Goal: Task Accomplishment & Management: Use online tool/utility

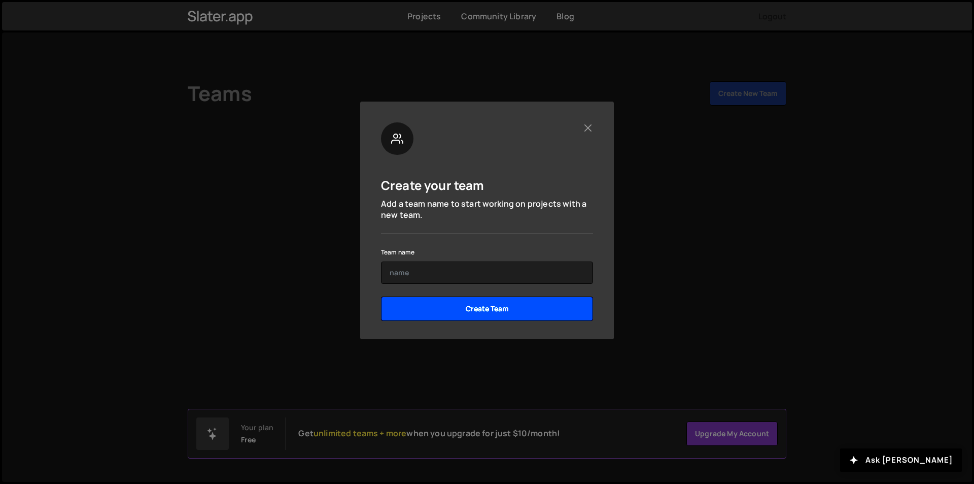
click at [471, 311] on input "Create Team" at bounding box center [487, 308] width 212 height 24
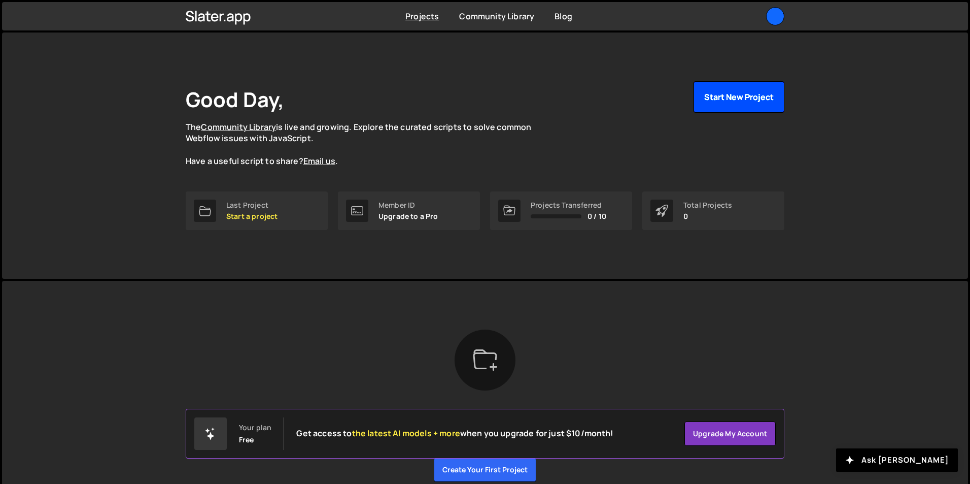
click at [710, 104] on button "Start New Project" at bounding box center [739, 96] width 91 height 31
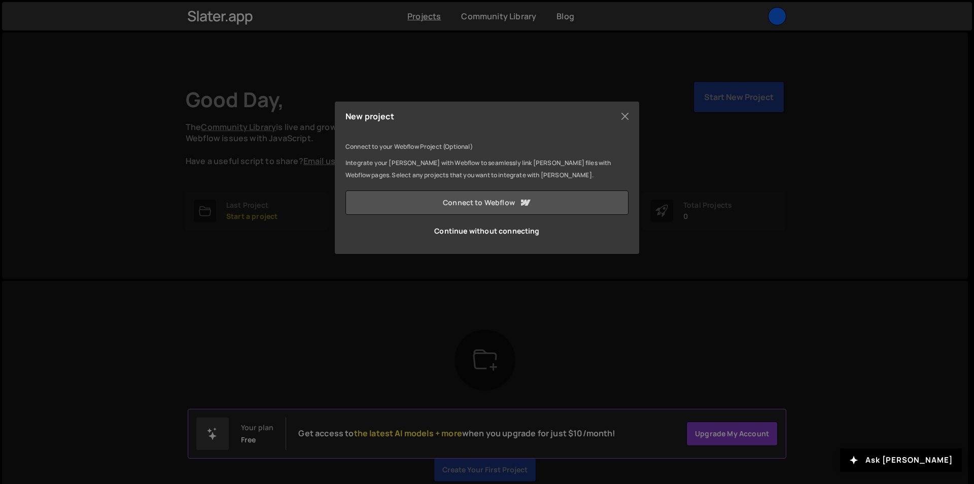
click at [449, 207] on link "Connect to Webflow" at bounding box center [487, 202] width 283 height 24
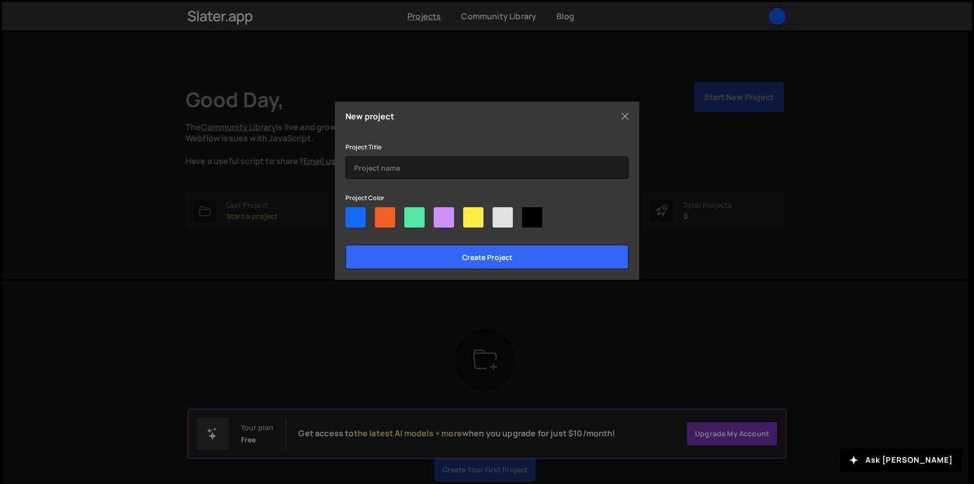
click at [357, 216] on div at bounding box center [356, 217] width 20 height 20
click at [352, 214] on input"] "radio" at bounding box center [349, 210] width 7 height 7
radio input"] "true"
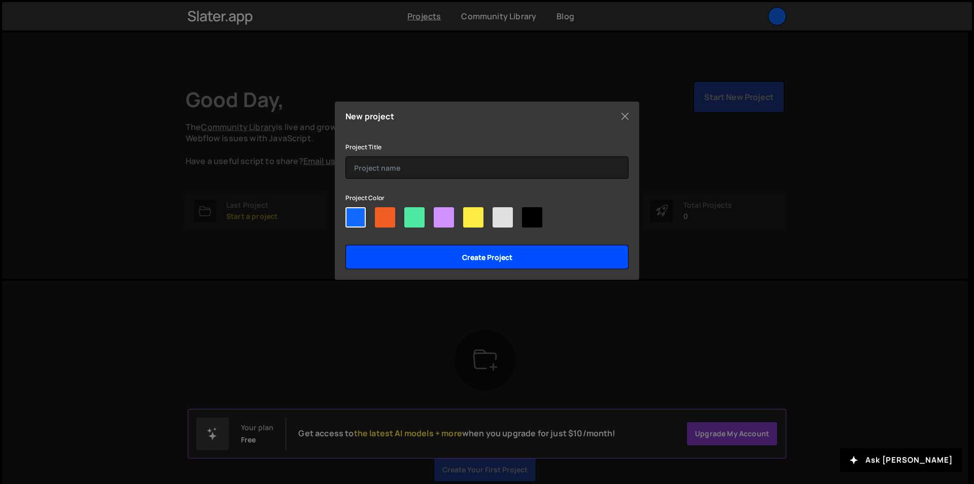
click at [417, 267] on input "Create project" at bounding box center [487, 257] width 283 height 24
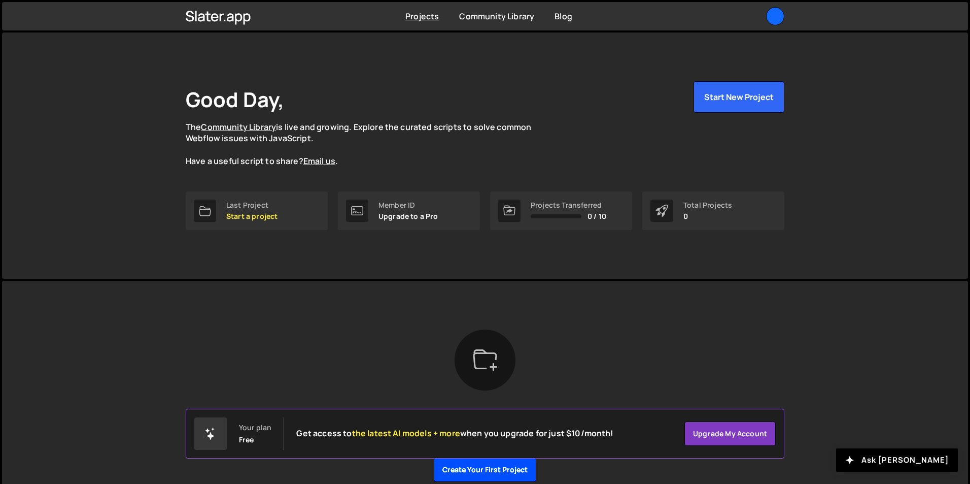
click at [482, 472] on button "Create your first project" at bounding box center [485, 469] width 103 height 24
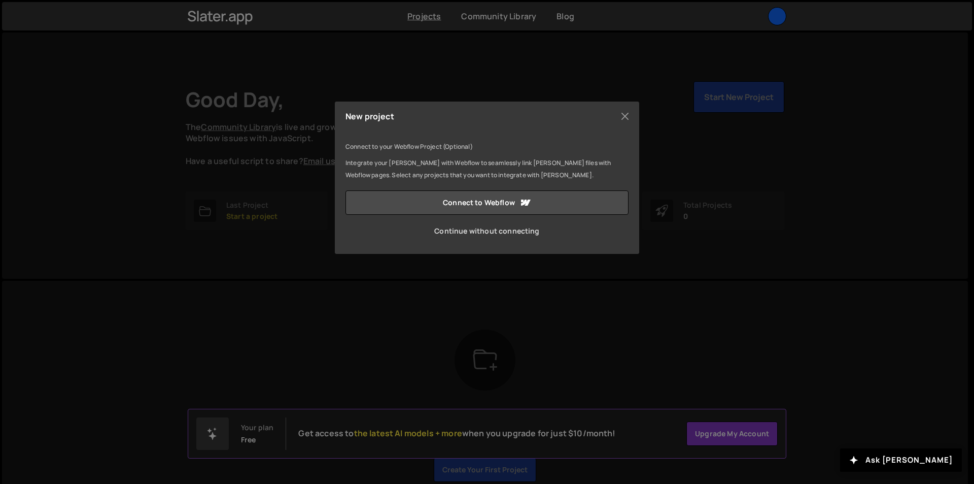
click at [479, 232] on link "Continue without connecting" at bounding box center [487, 231] width 283 height 24
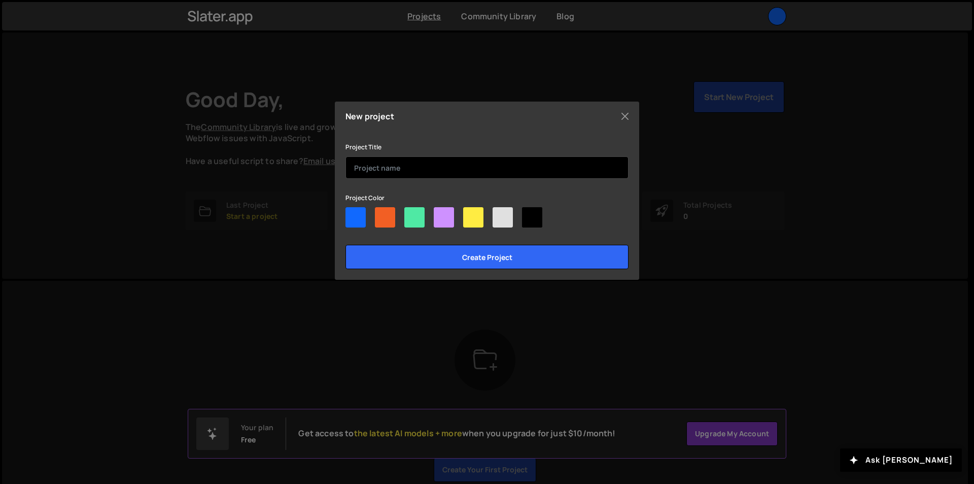
click at [399, 178] on input "text" at bounding box center [487, 167] width 283 height 22
type input "test"
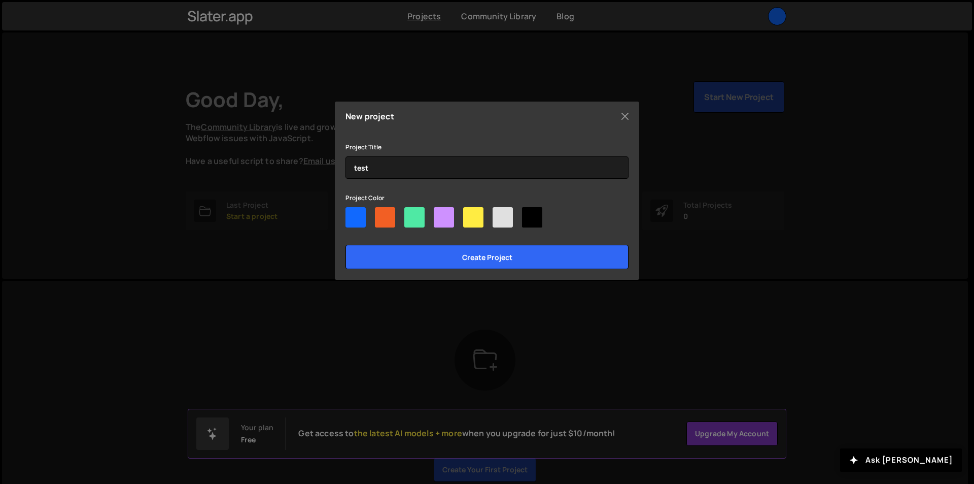
click at [360, 220] on div at bounding box center [356, 217] width 20 height 20
click at [352, 214] on input"] "radio" at bounding box center [349, 210] width 7 height 7
radio input"] "true"
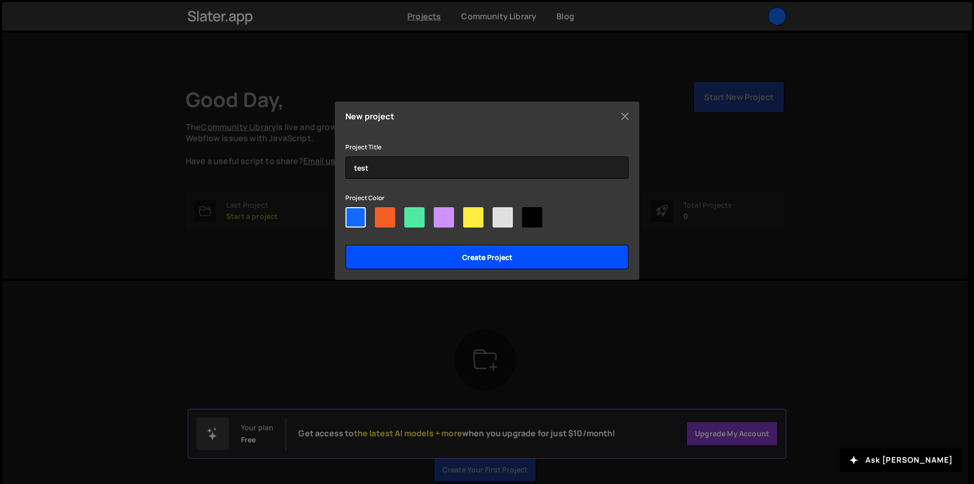
click at [403, 256] on input "Create project" at bounding box center [487, 257] width 283 height 24
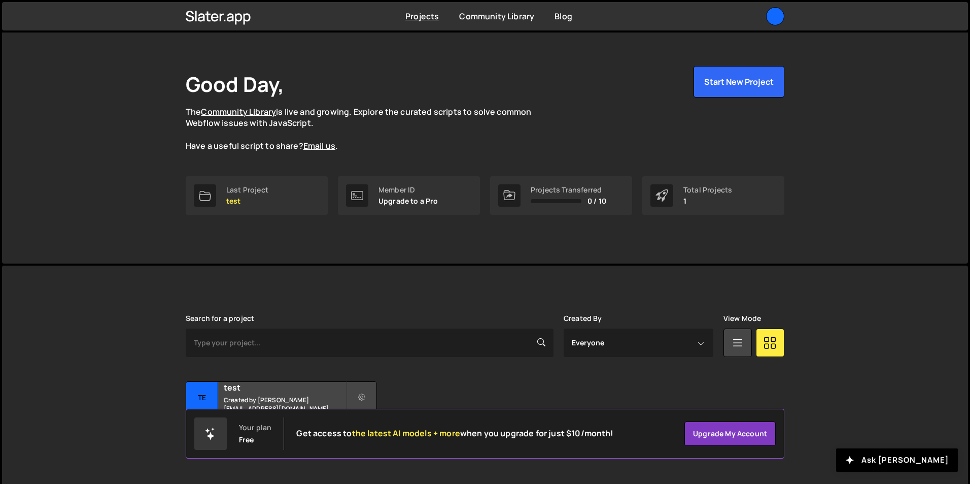
scroll to position [27, 0]
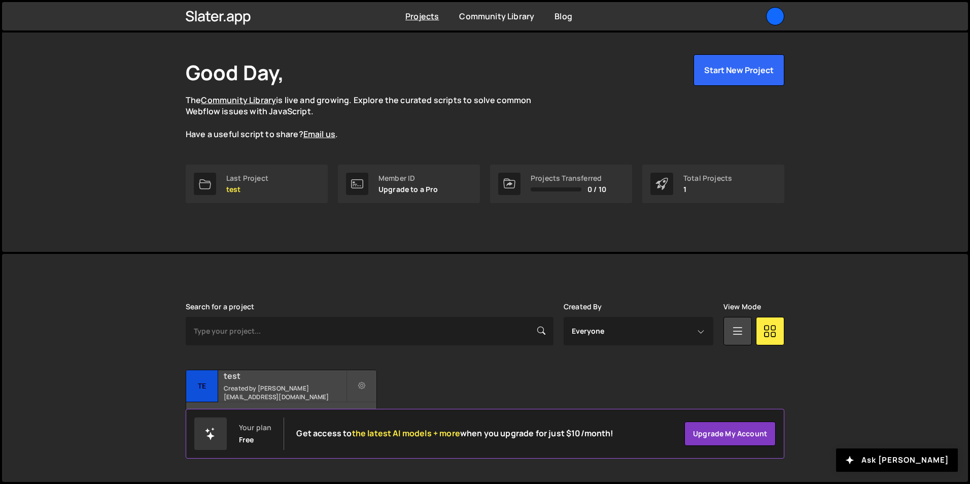
click at [287, 390] on small "Created by [PERSON_NAME][EMAIL_ADDRESS][DOMAIN_NAME]" at bounding box center [285, 392] width 122 height 17
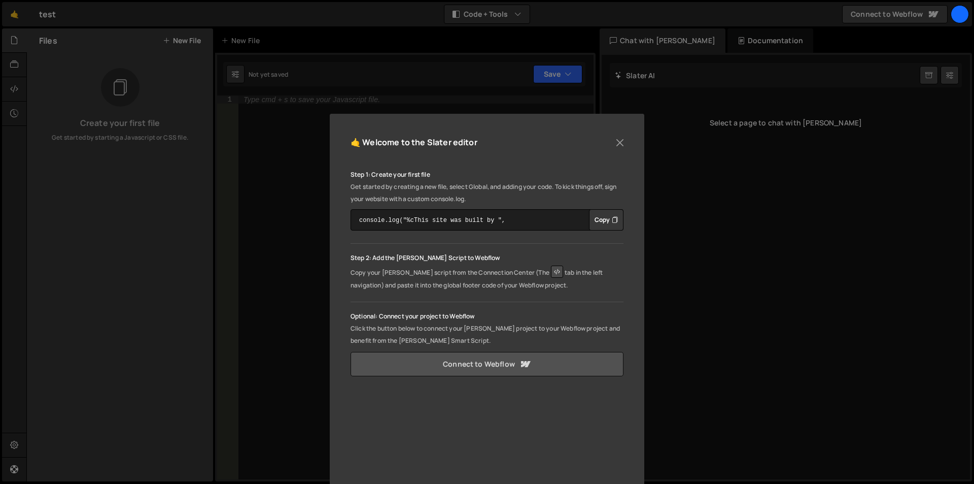
click at [443, 364] on link "Connect to Webflow" at bounding box center [487, 364] width 273 height 24
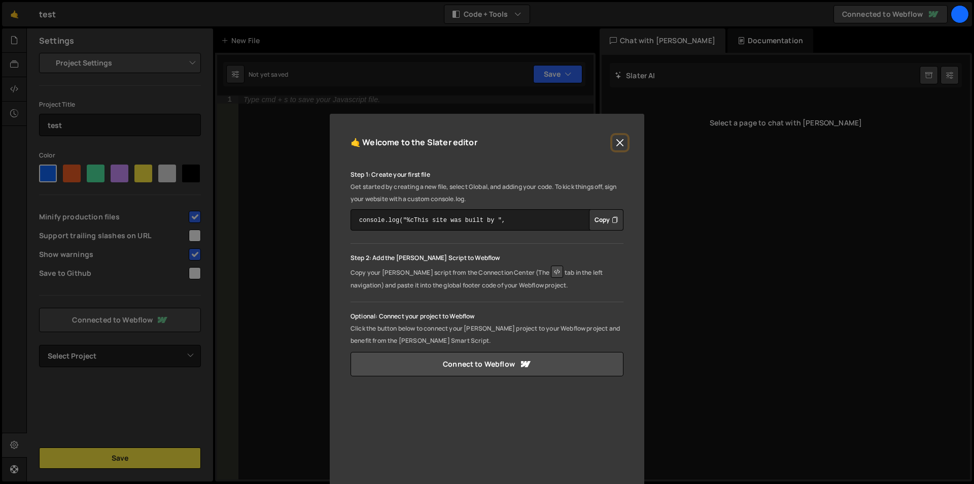
click at [617, 143] on button "Close" at bounding box center [619, 142] width 15 height 15
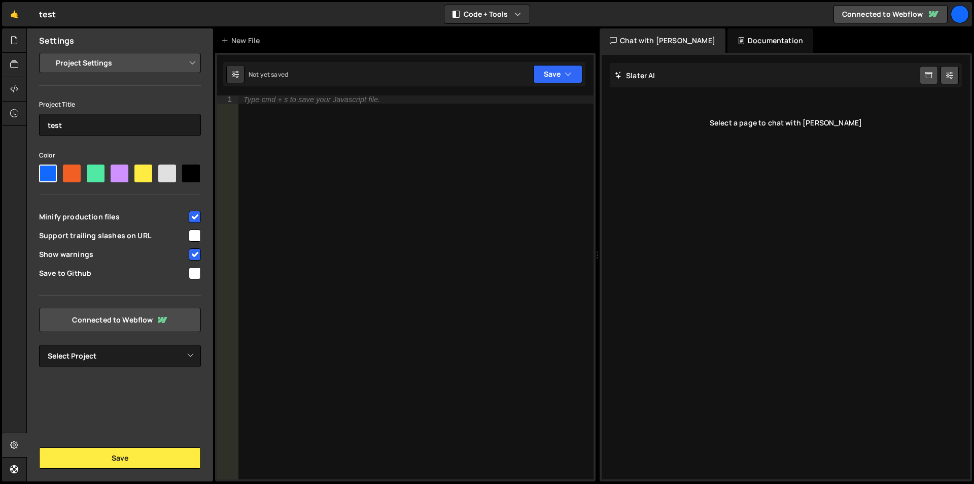
click at [731, 120] on div "Select a page to chat with Slater" at bounding box center [786, 123] width 352 height 41
click at [720, 76] on div "Slater AI Start new chat" at bounding box center [786, 75] width 352 height 24
click at [691, 71] on div "Slater AI Start new chat" at bounding box center [786, 75] width 352 height 24
click at [833, 123] on div "Select a page to chat with Slater" at bounding box center [786, 123] width 352 height 41
drag, startPoint x: 826, startPoint y: 126, endPoint x: 767, endPoint y: 158, distance: 67.4
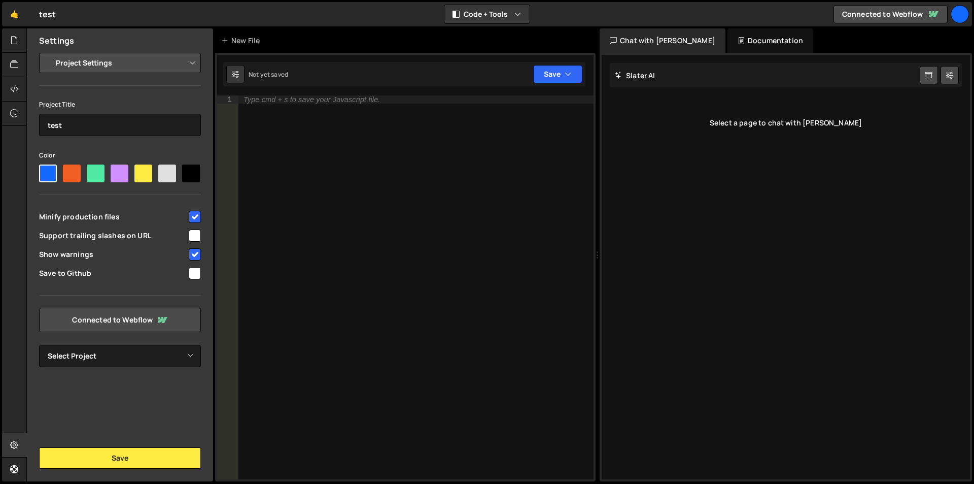
click at [826, 126] on div "Select a page to chat with Slater" at bounding box center [786, 123] width 352 height 41
click at [444, 213] on div "Type cmd + s to save your Javascript file." at bounding box center [415, 295] width 355 height 400
click at [97, 67] on select "Project Settings Code Editor Settings Chat Settings" at bounding box center [122, 63] width 149 height 22
click at [21, 42] on div at bounding box center [14, 40] width 25 height 24
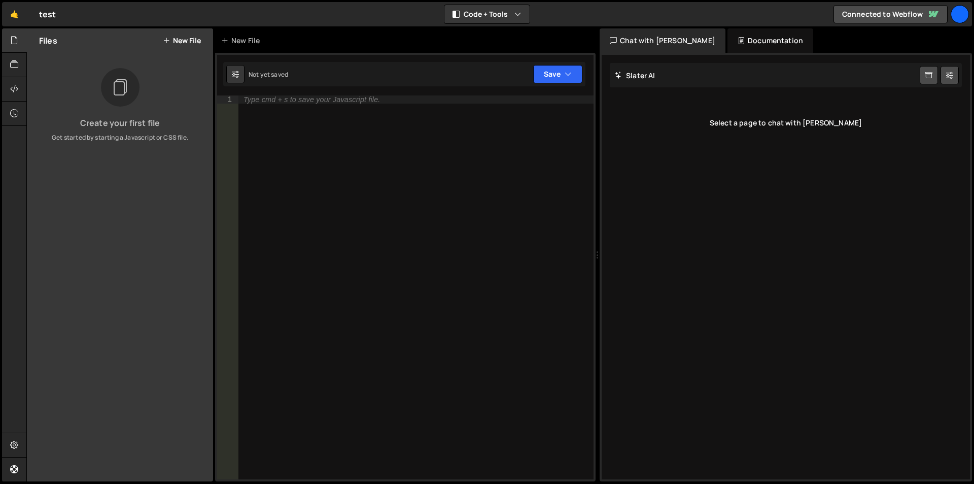
click at [177, 41] on button "New File" at bounding box center [182, 41] width 38 height 8
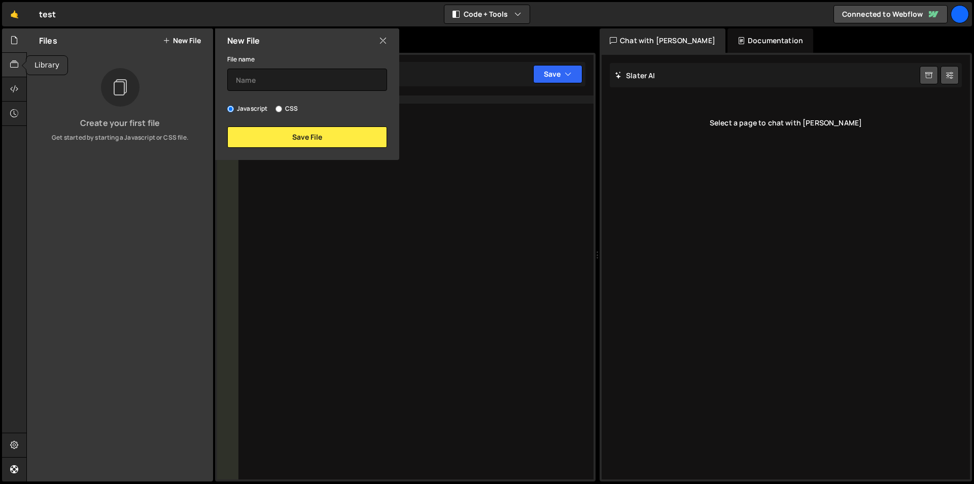
click at [9, 60] on div at bounding box center [14, 65] width 25 height 24
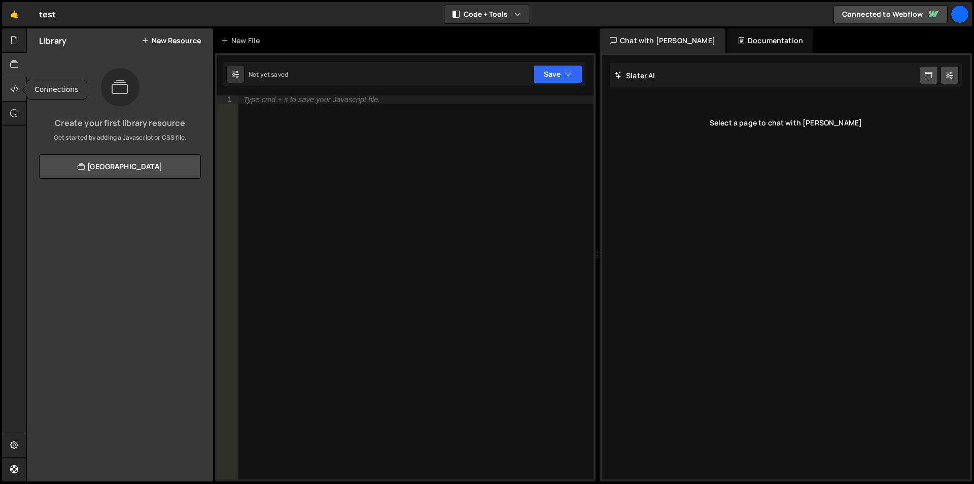
click at [15, 88] on icon at bounding box center [14, 88] width 8 height 11
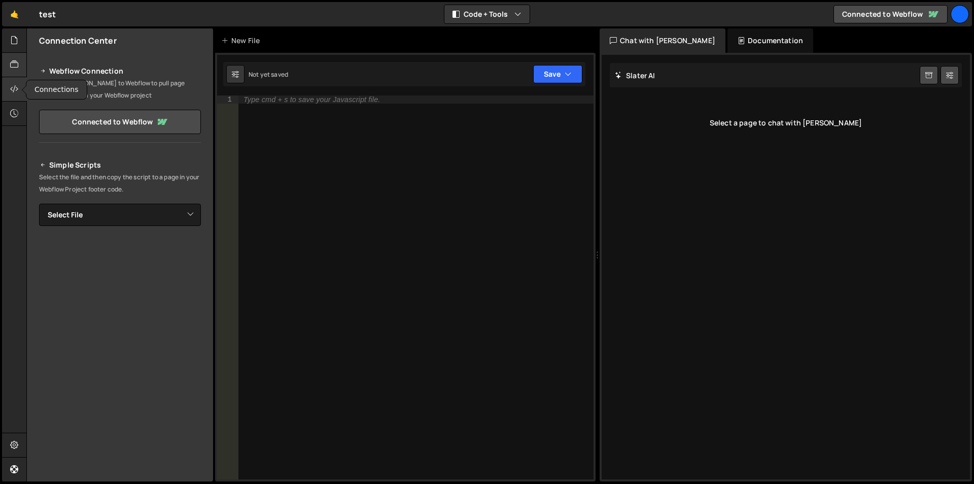
click at [14, 71] on div at bounding box center [14, 65] width 25 height 24
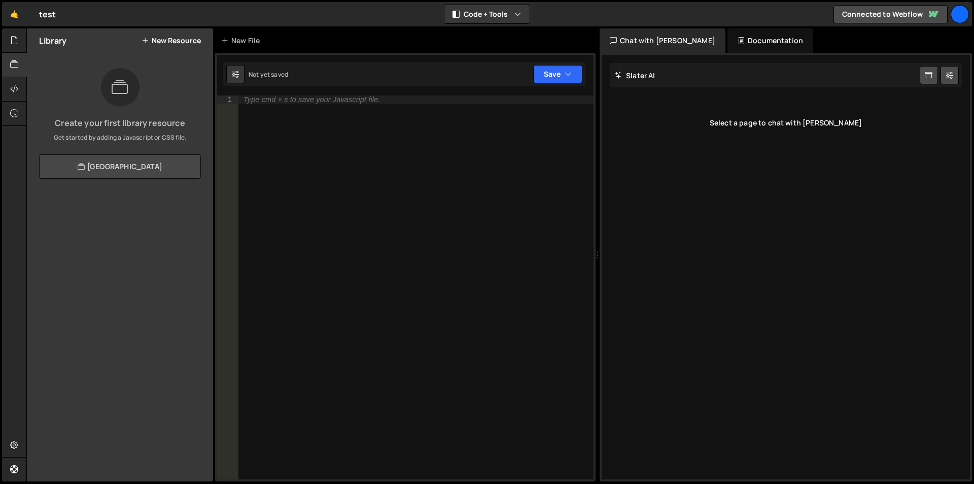
click at [106, 162] on link "View Community Library" at bounding box center [120, 166] width 162 height 24
click at [738, 70] on div "Slater AI Start new chat" at bounding box center [786, 75] width 352 height 24
click at [735, 47] on div "Documentation" at bounding box center [771, 40] width 86 height 24
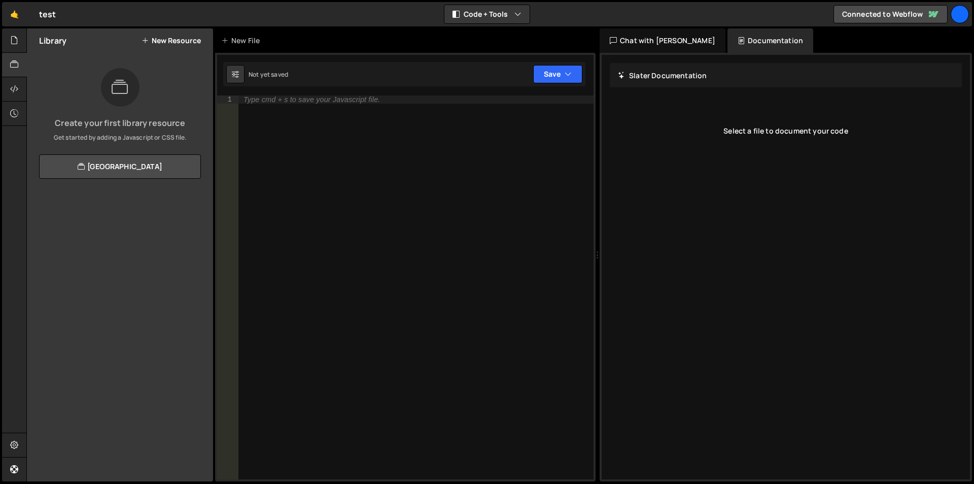
click at [675, 66] on div "Slater Documentation Edit Update with Slater AI Save Cancel" at bounding box center [786, 75] width 352 height 24
click at [661, 46] on div "Chat with Slater AI" at bounding box center [663, 40] width 126 height 24
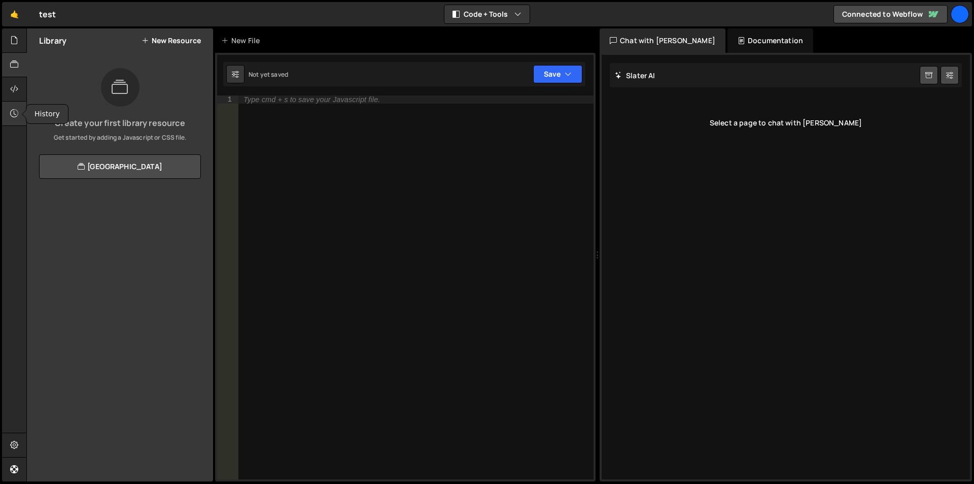
click at [15, 116] on icon at bounding box center [14, 113] width 8 height 11
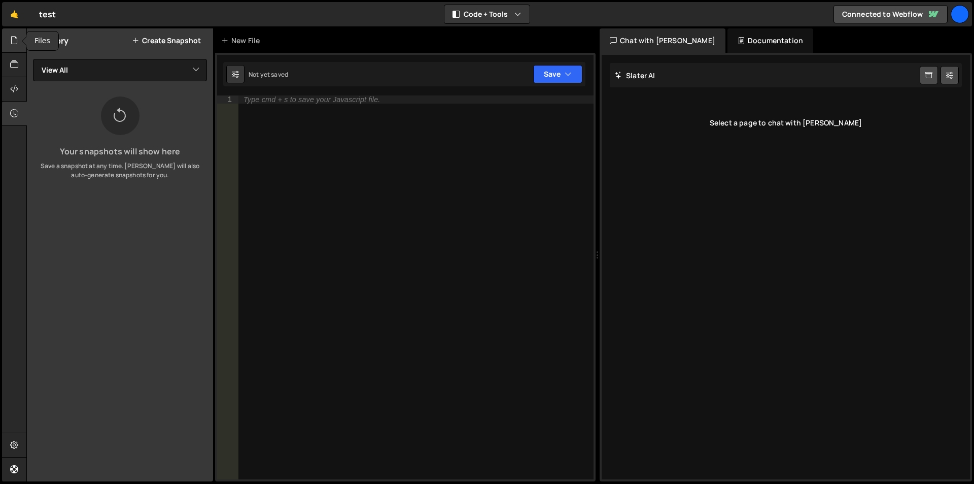
click at [15, 44] on icon at bounding box center [14, 40] width 8 height 11
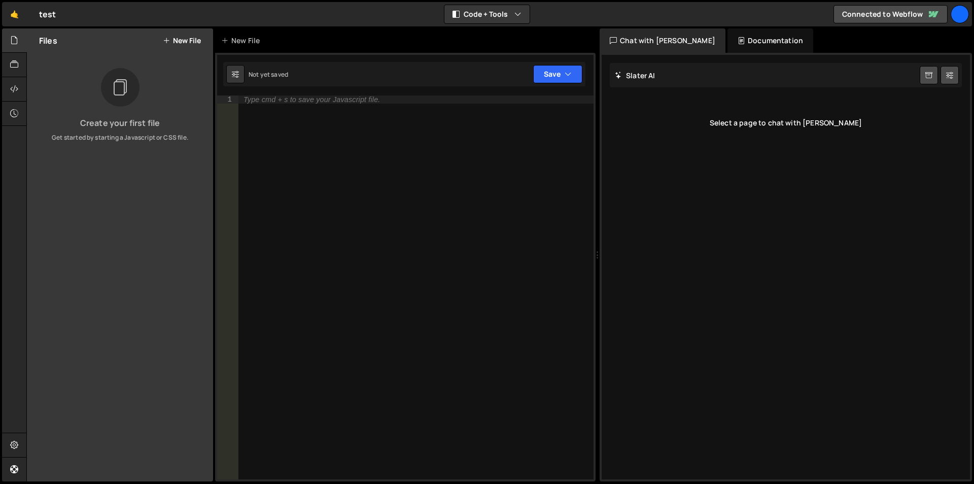
click at [183, 42] on button "New File" at bounding box center [182, 41] width 38 height 8
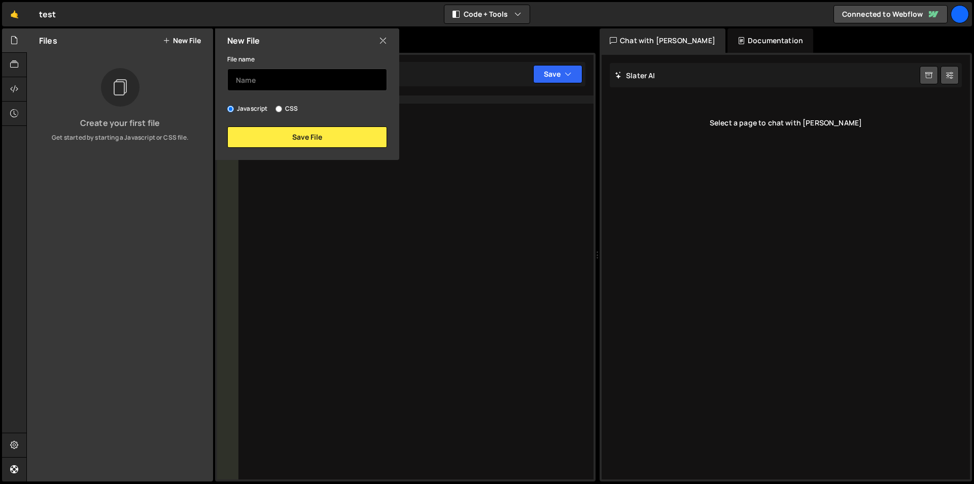
click at [275, 80] on input "text" at bounding box center [307, 80] width 160 height 22
type input "tset"
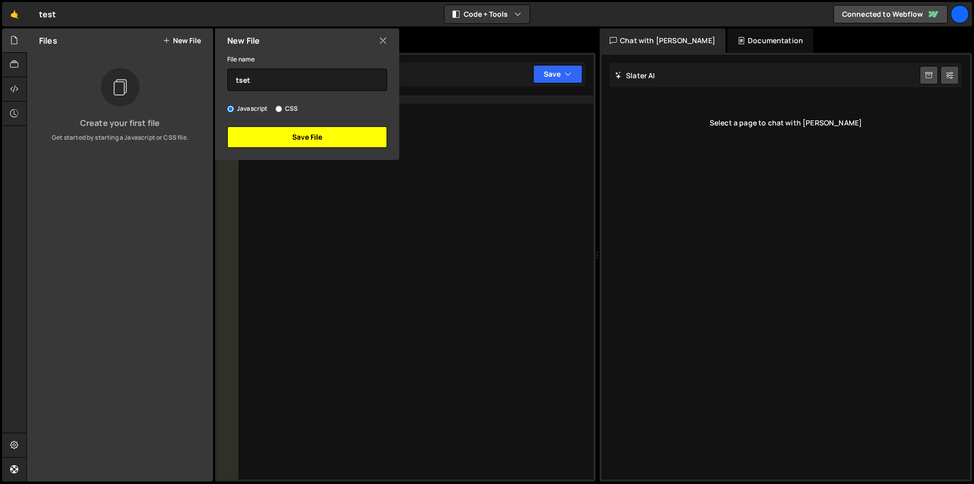
click at [293, 136] on button "Save File" at bounding box center [307, 136] width 160 height 21
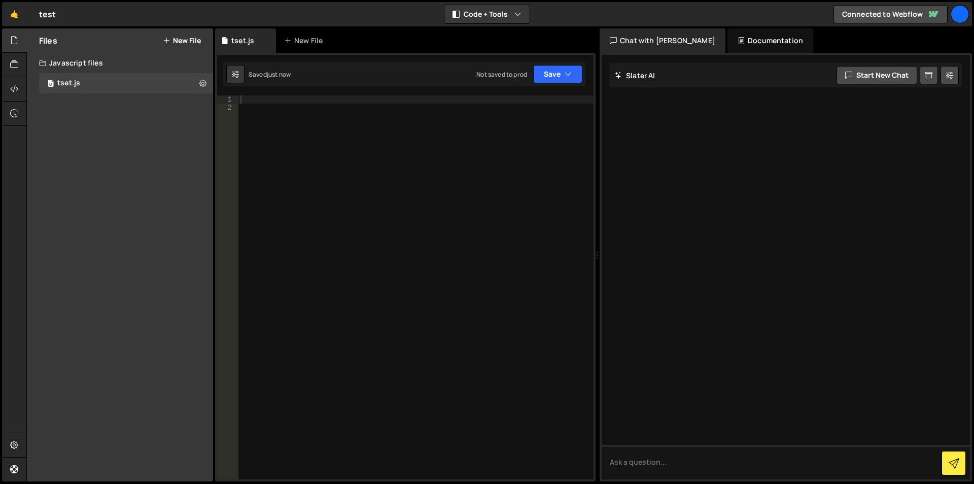
click at [668, 85] on div "Slater AI Start new chat" at bounding box center [786, 75] width 352 height 24
click at [661, 460] on textarea at bounding box center [786, 462] width 368 height 35
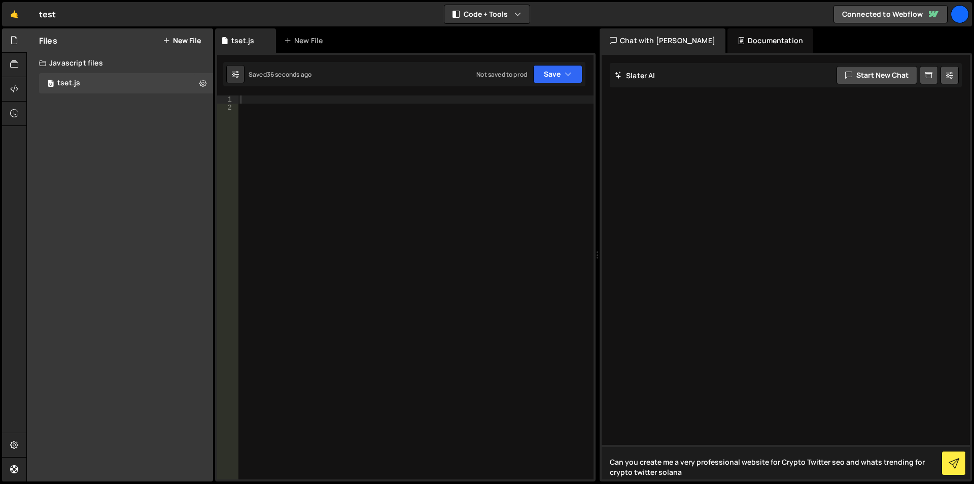
type textarea "Can you create me a very professional website for Crypto Twitter seo and whats …"
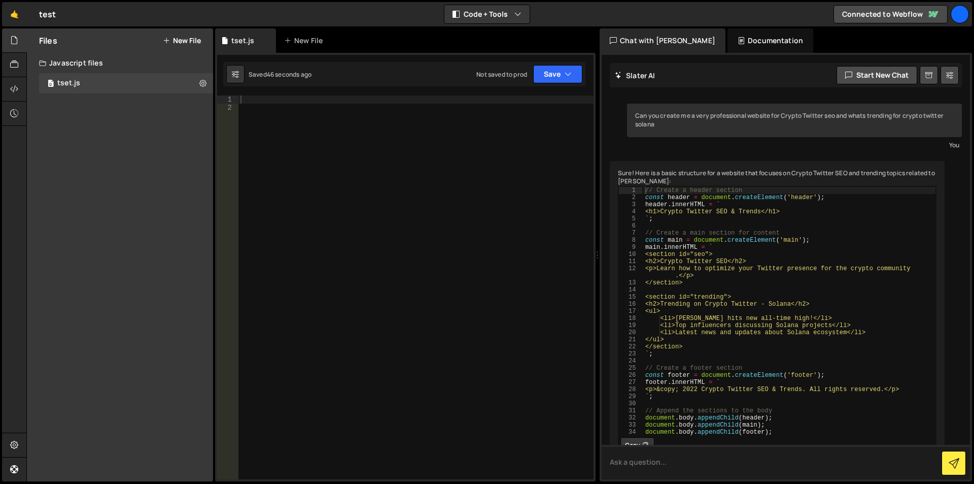
scroll to position [85, 0]
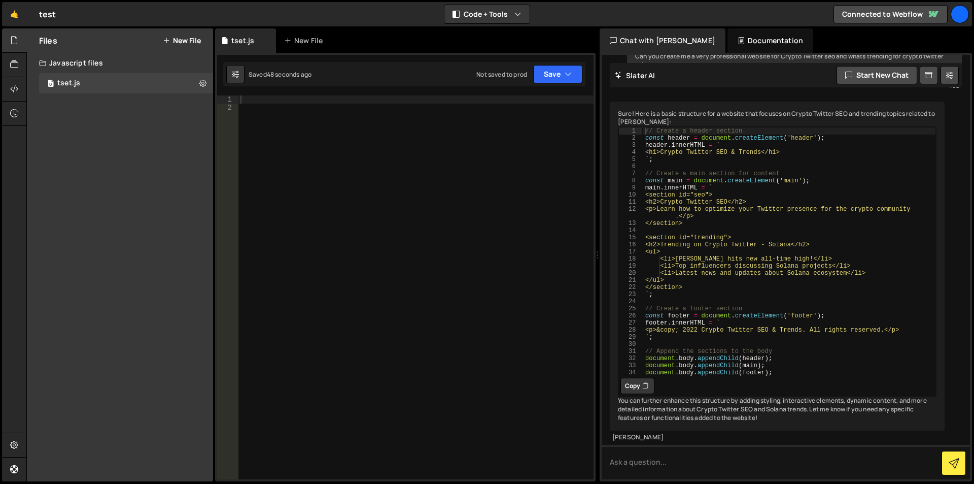
click at [702, 425] on div "Sure! Here is a basic structure for a website that focuses on Crypto Twitter SE…" at bounding box center [777, 265] width 335 height 329
click at [691, 452] on textarea at bounding box center [786, 462] width 368 height 35
click at [630, 378] on button "Copy" at bounding box center [638, 386] width 34 height 16
click at [318, 108] on div at bounding box center [415, 295] width 355 height 400
click at [314, 98] on div at bounding box center [415, 295] width 355 height 400
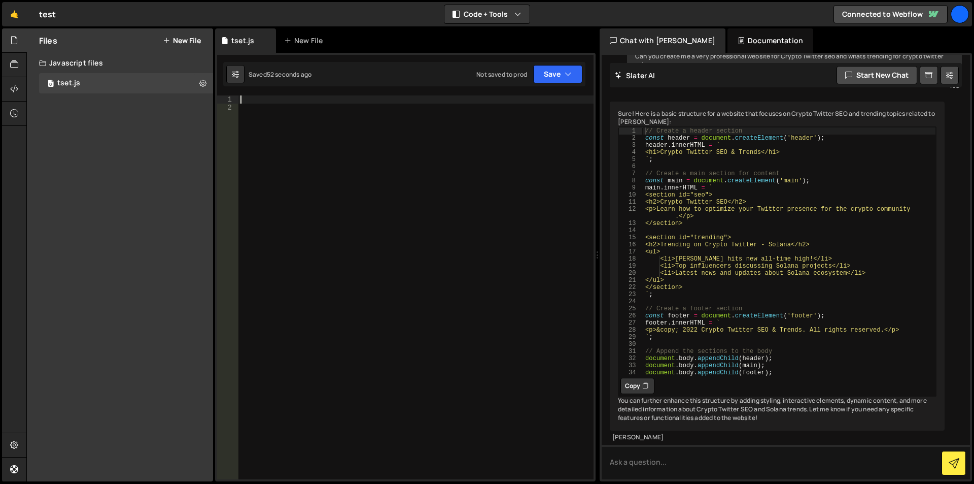
paste textarea "document.body.appendChild(footer);"
type textarea "document.body.appendChild(footer);"
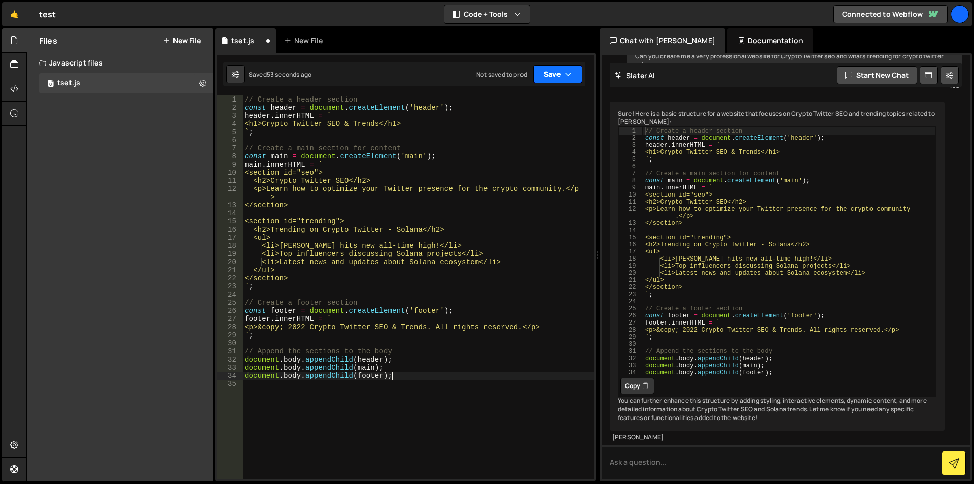
click at [554, 73] on button "Save" at bounding box center [557, 74] width 49 height 18
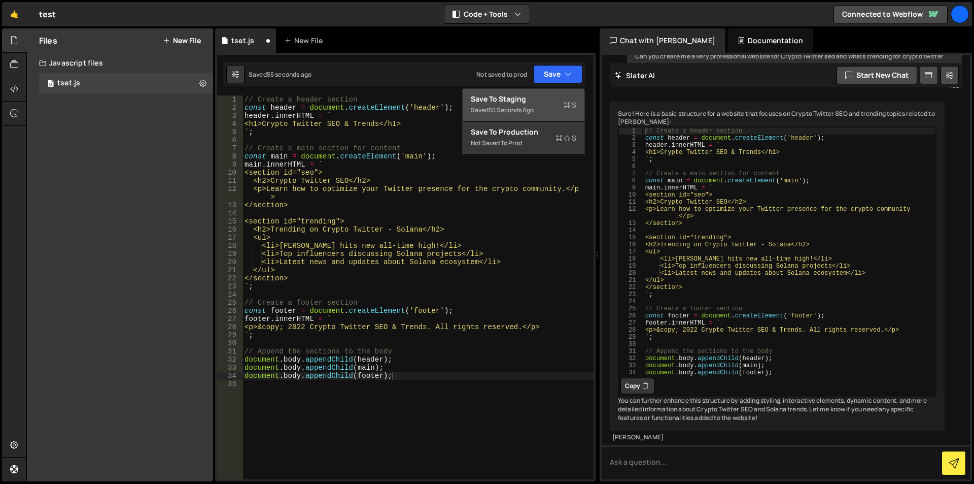
click at [549, 113] on div "Saved 55 seconds ago" at bounding box center [524, 110] width 106 height 12
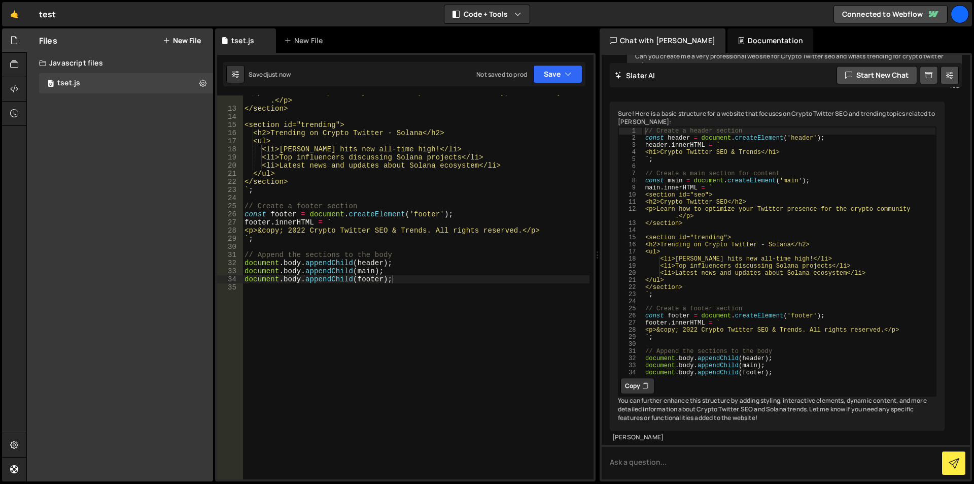
scroll to position [0, 0]
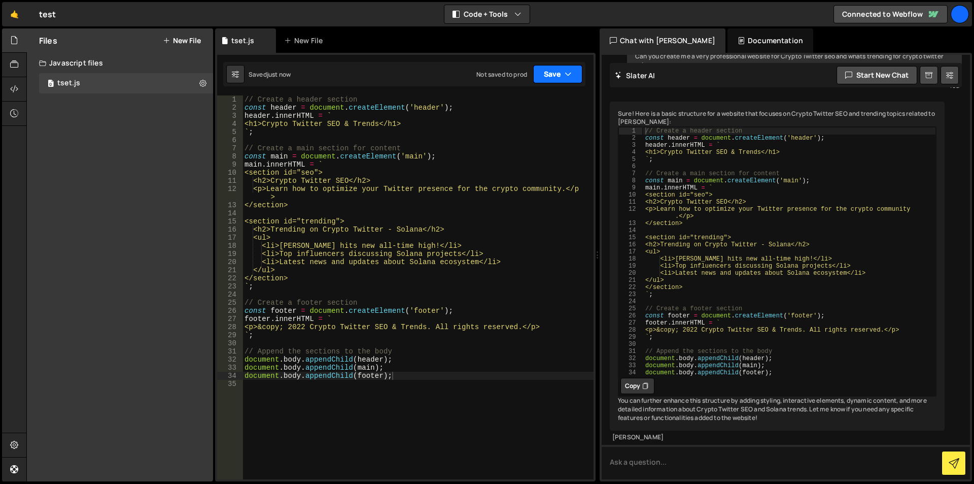
click at [559, 78] on button "Save" at bounding box center [557, 74] width 49 height 18
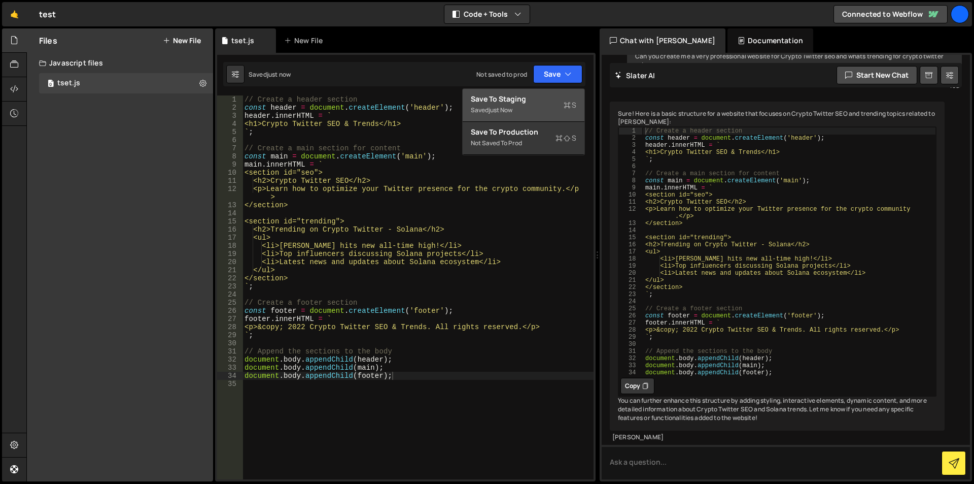
click at [537, 99] on div "Save to Staging S" at bounding box center [524, 99] width 106 height 10
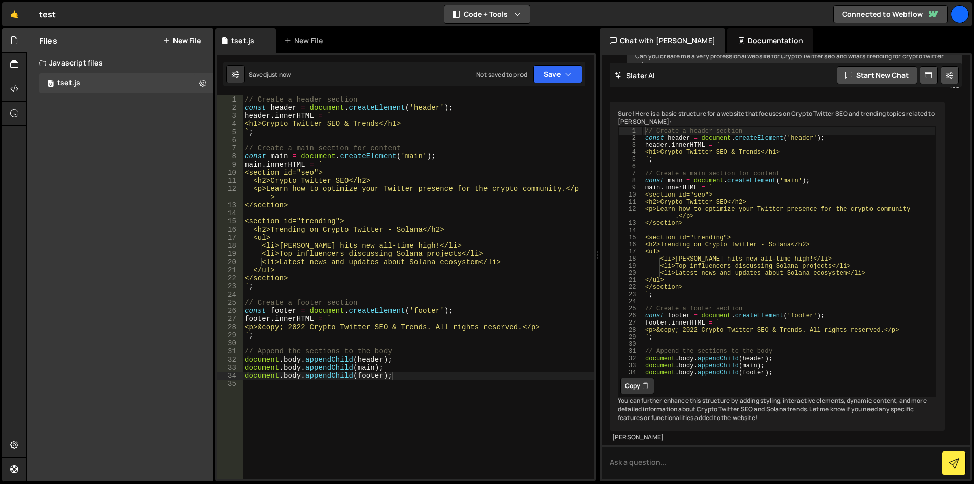
click at [515, 18] on icon "button" at bounding box center [518, 14] width 7 height 10
click at [514, 71] on button "Tools Only" at bounding box center [487, 73] width 85 height 18
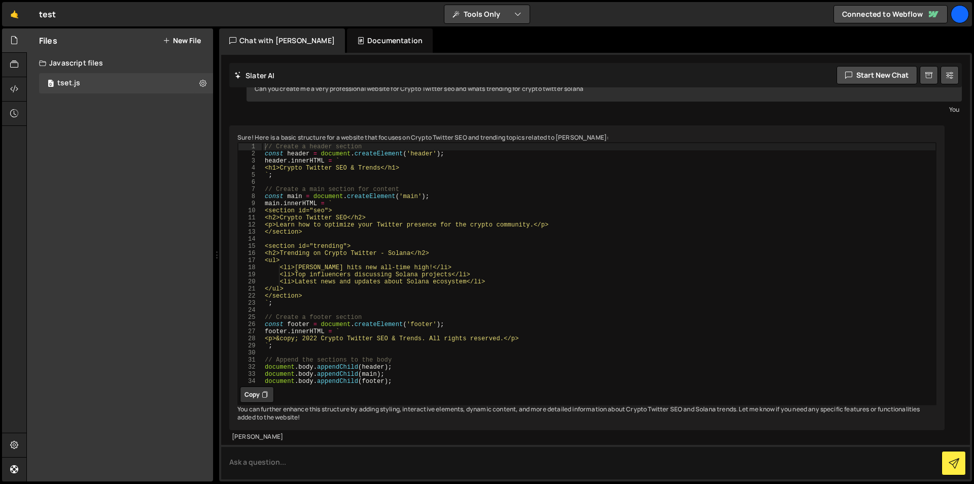
scroll to position [52, 0]
click at [517, 9] on icon "button" at bounding box center [518, 14] width 7 height 10
click at [506, 50] on button "Code + Tools" at bounding box center [487, 55] width 85 height 18
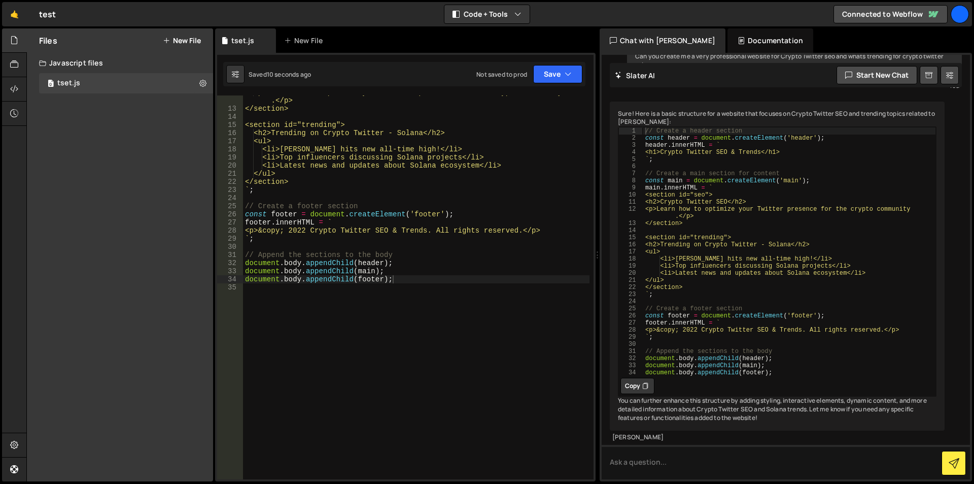
scroll to position [0, 0]
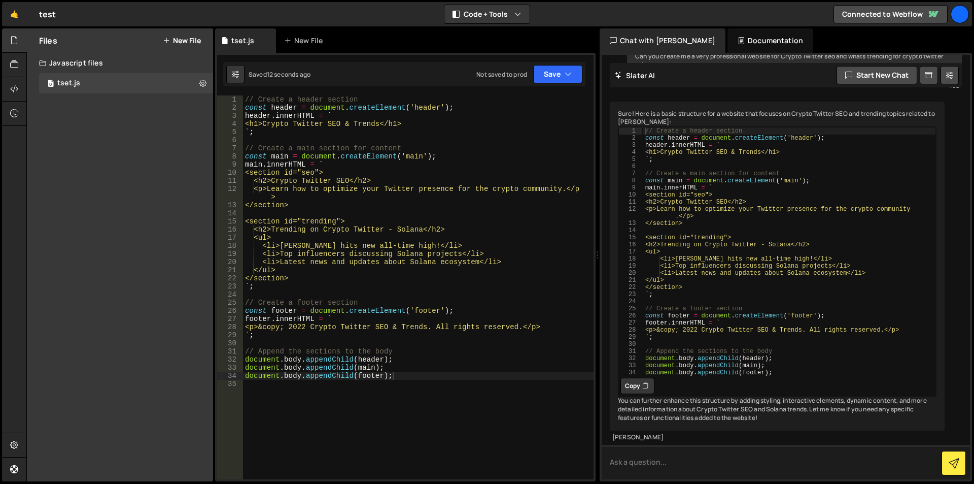
click at [703, 460] on textarea at bounding box center [786, 462] width 368 height 35
type textarea "o"
type textarea "is this all it needs to have the tools to make it work"
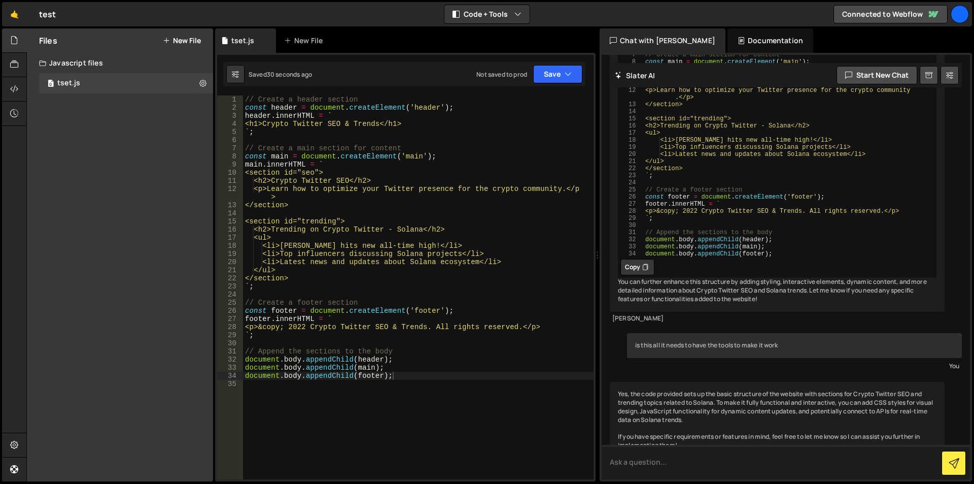
scroll to position [231, 0]
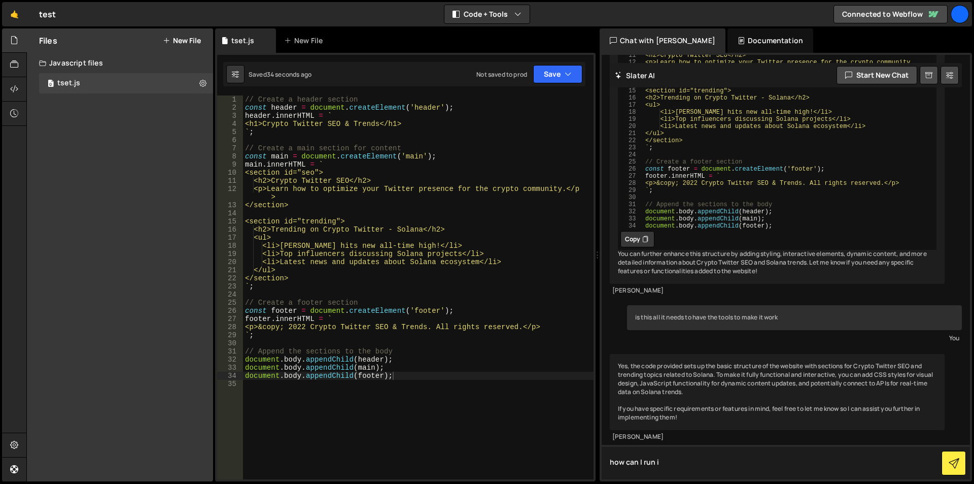
type textarea "how can I run it"
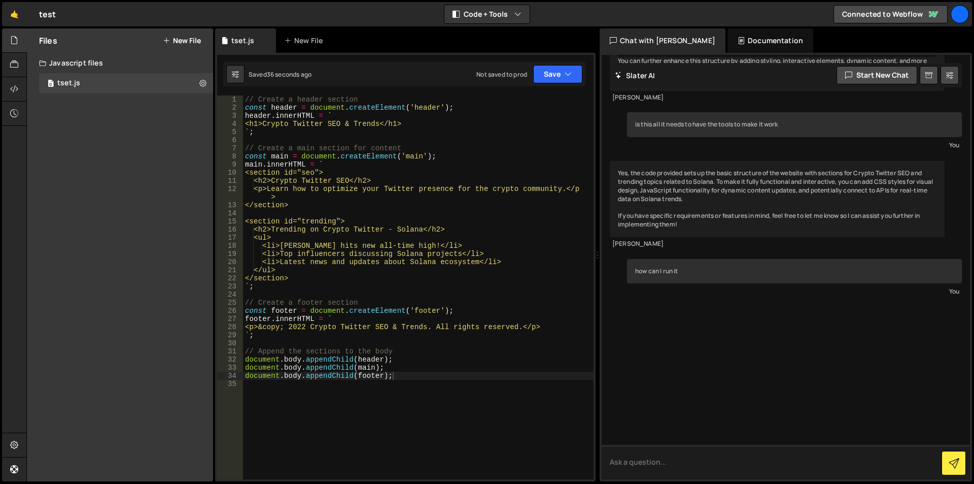
scroll to position [488, 0]
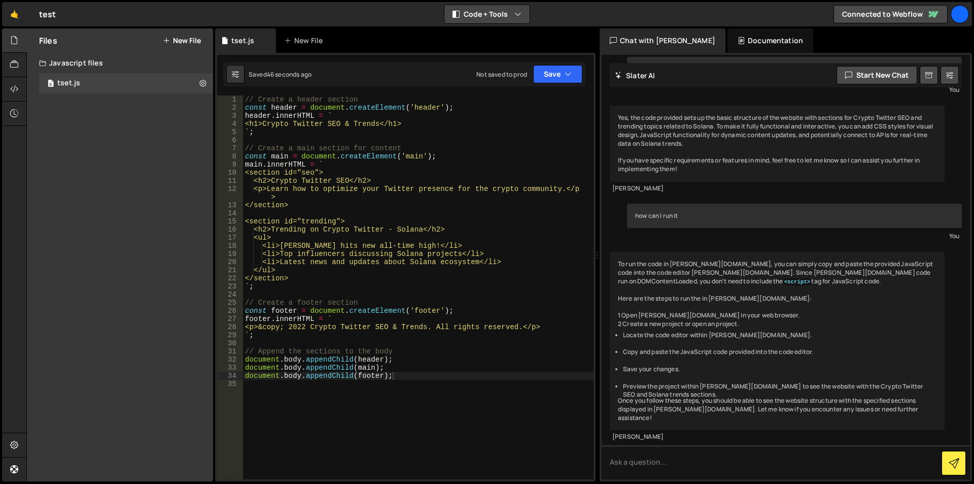
click at [511, 22] on button "Code + Tools" at bounding box center [487, 14] width 85 height 18
click at [511, 20] on button "Code + Tools" at bounding box center [487, 14] width 85 height 18
click at [16, 13] on link "🤙" at bounding box center [14, 14] width 25 height 24
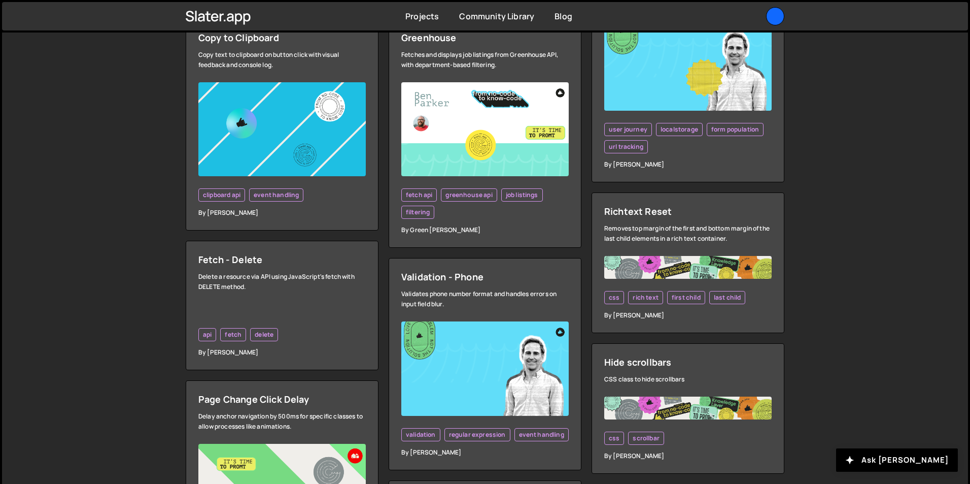
scroll to position [913, 0]
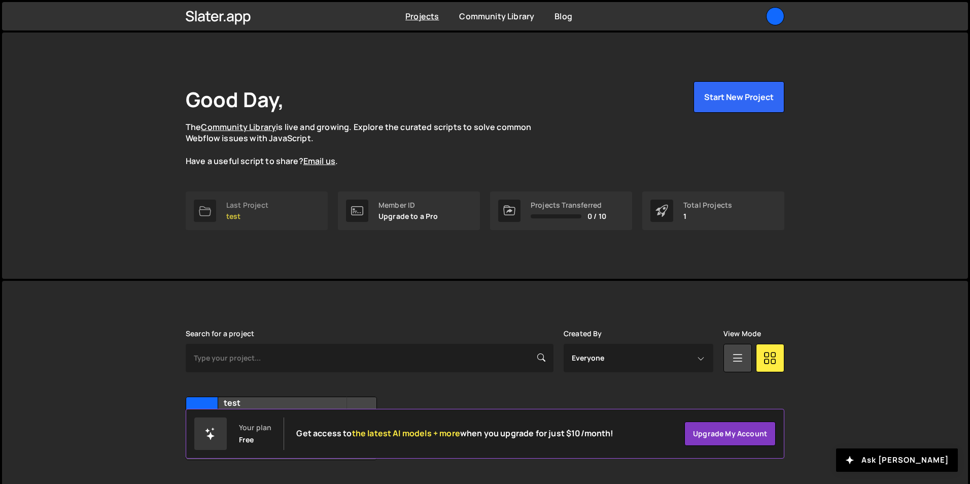
click at [269, 204] on link "Last Project test" at bounding box center [257, 210] width 142 height 39
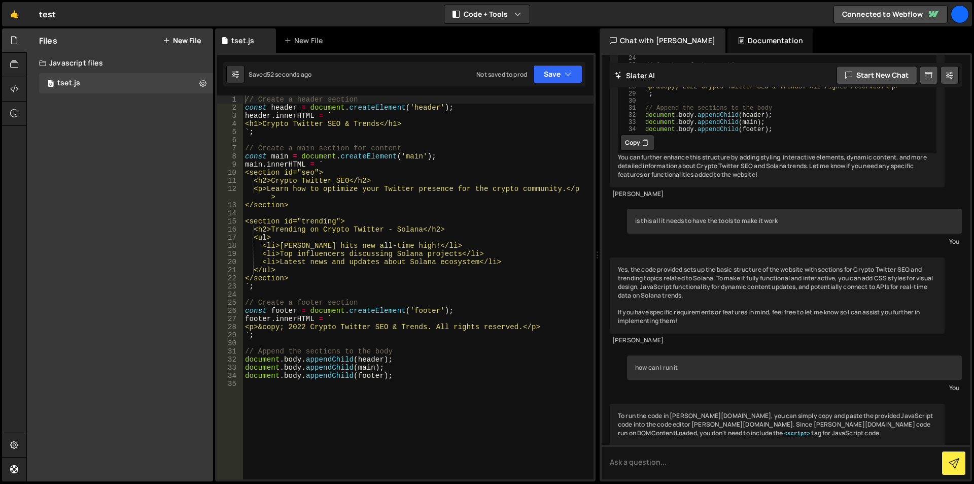
scroll to position [488, 0]
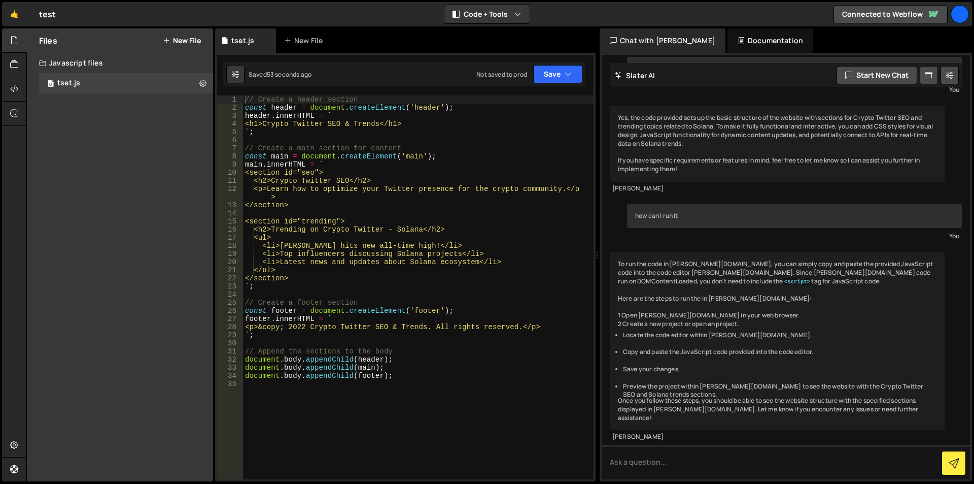
drag, startPoint x: 97, startPoint y: 107, endPoint x: 124, endPoint y: 126, distance: 33.1
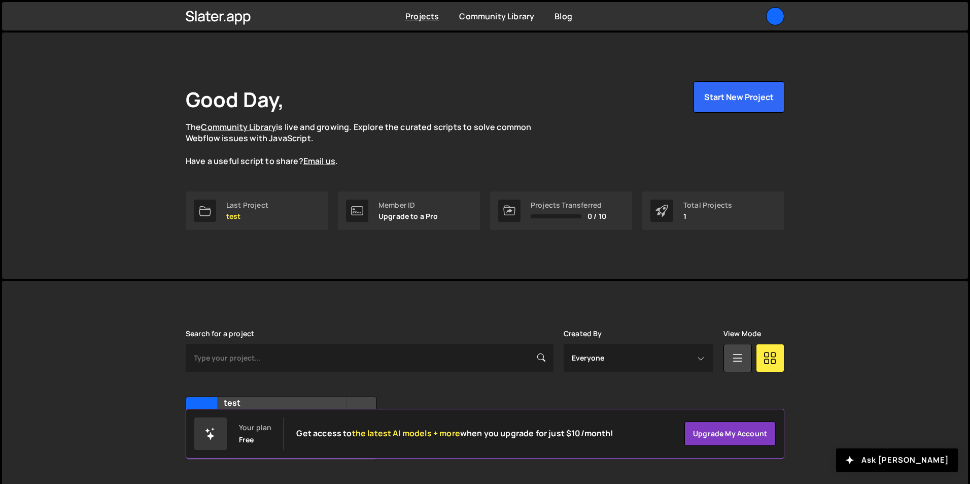
drag, startPoint x: 284, startPoint y: 212, endPoint x: 240, endPoint y: 248, distance: 57.1
click at [241, 246] on div "Good Day, The Community Library is live and growing. Explore the curated script…" at bounding box center [485, 155] width 629 height 246
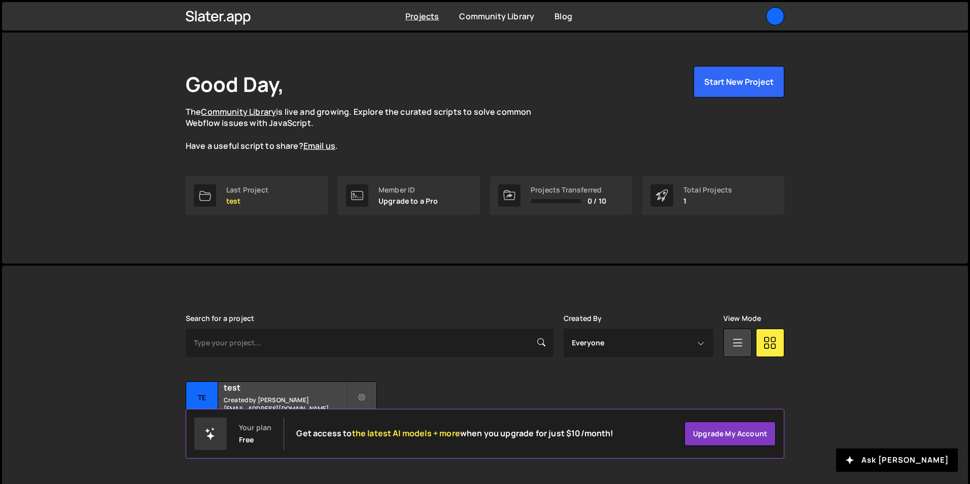
scroll to position [27, 0]
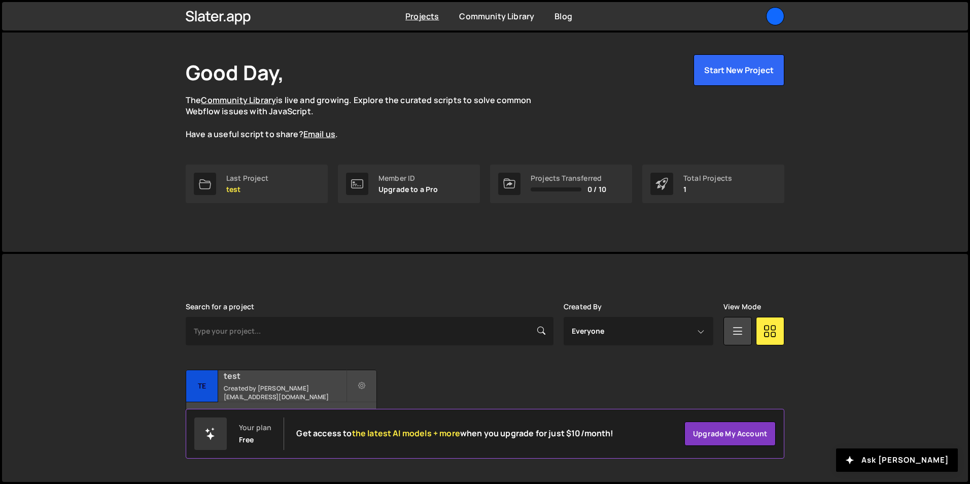
click at [316, 396] on small "Created by beansfrey@gmail.com" at bounding box center [285, 392] width 122 height 17
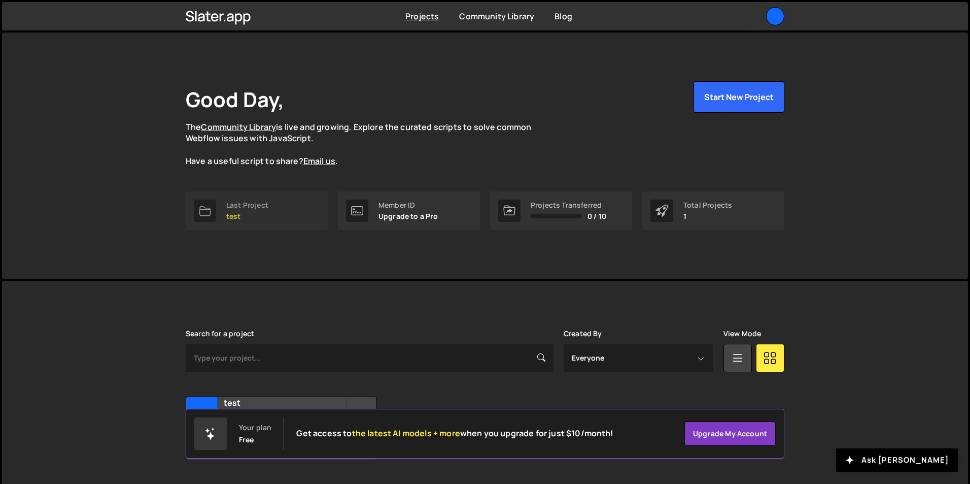
click at [275, 211] on link "Last Project test" at bounding box center [257, 210] width 142 height 39
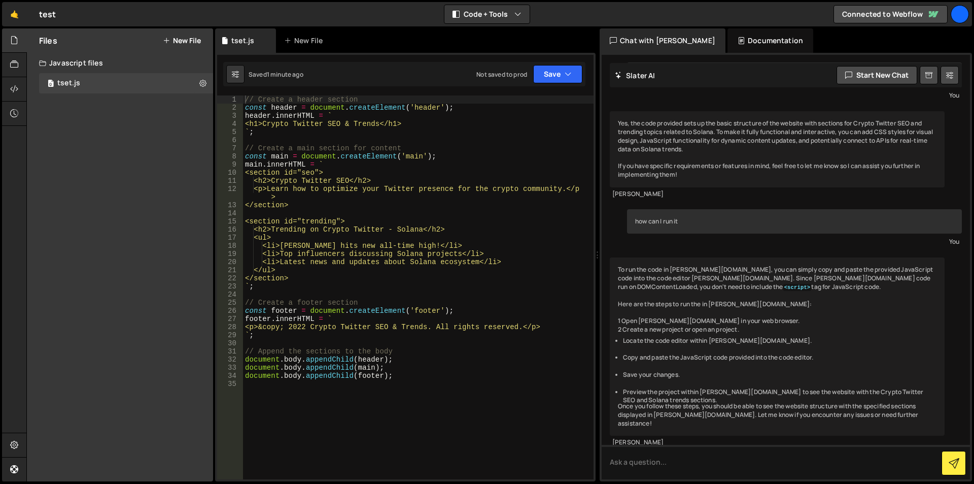
scroll to position [488, 0]
